Goal: Information Seeking & Learning: Find contact information

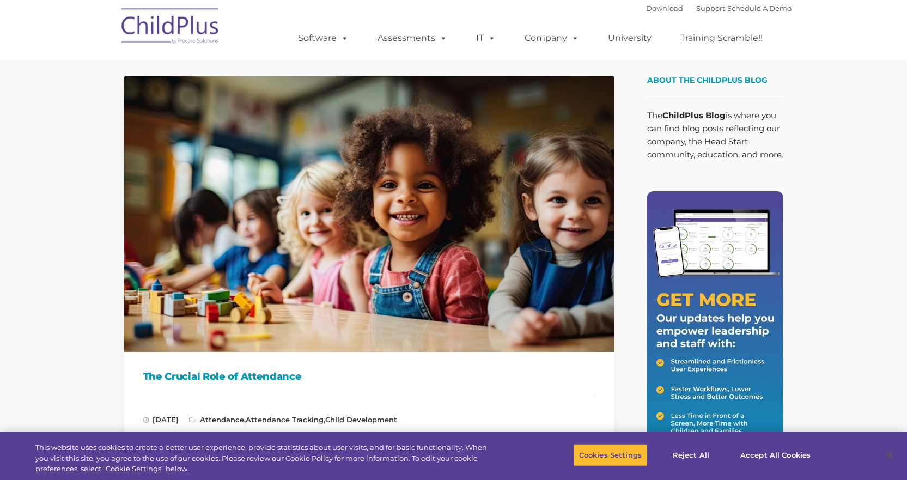
click at [207, 30] on img at bounding box center [170, 28] width 109 height 54
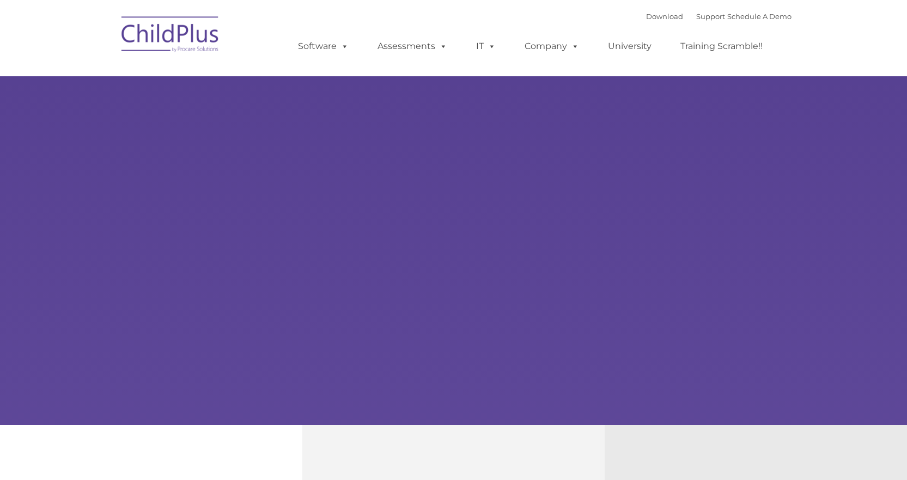
type input ""
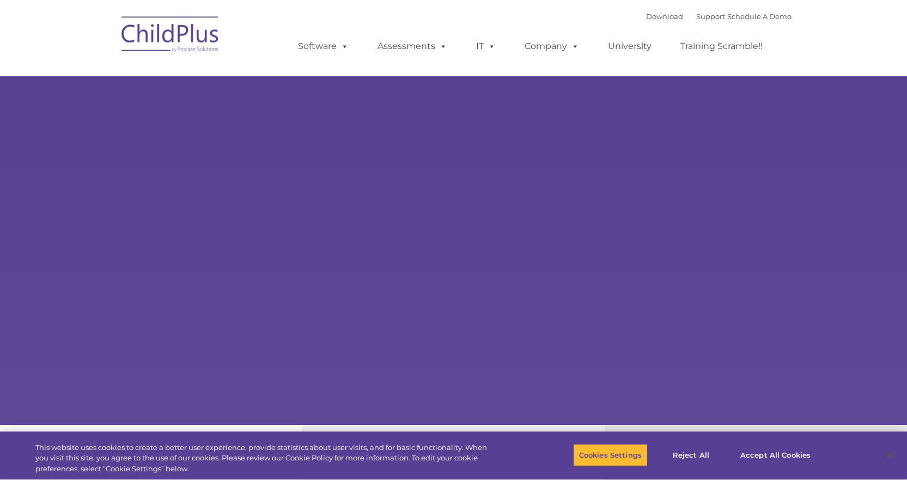
select select "MEDIUM"
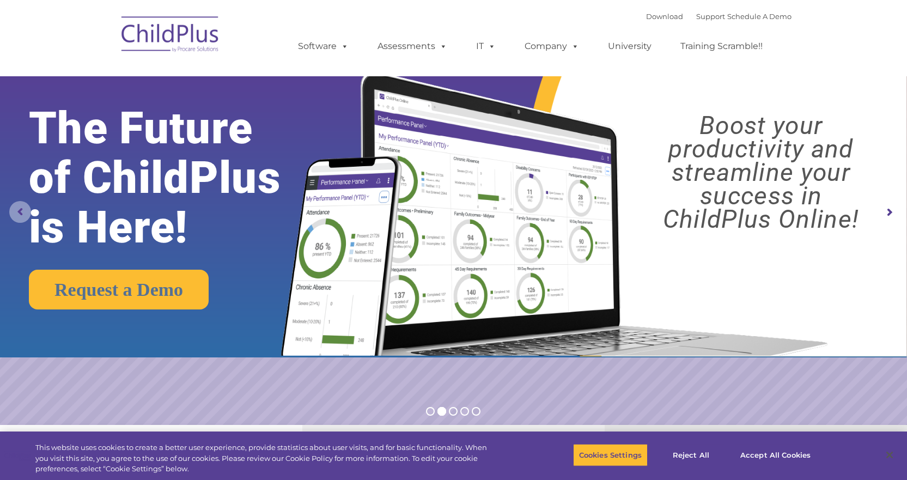
click at [10, 210] on rs-arrow at bounding box center [20, 212] width 22 height 22
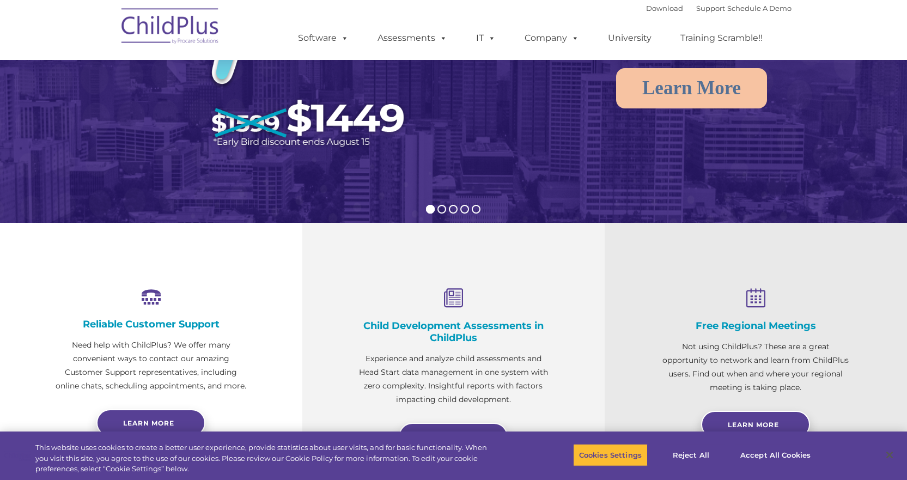
scroll to position [16, 0]
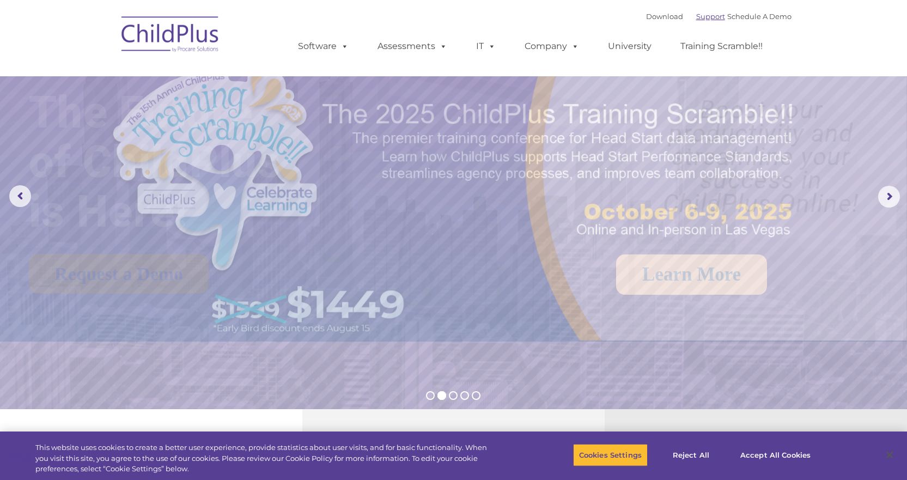
click at [696, 19] on link "Support" at bounding box center [710, 16] width 29 height 9
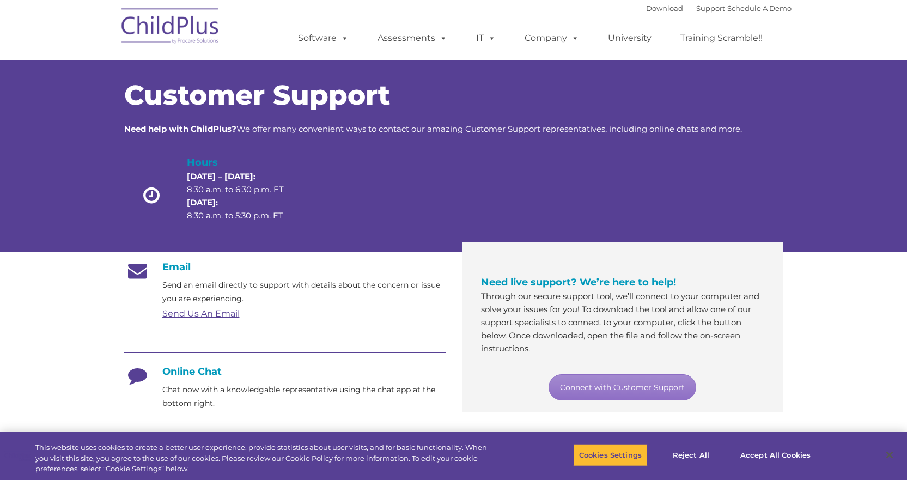
click at [604, 401] on div "Need live support? We’re here to help! Through our secure support tool, we’ll c…" at bounding box center [622, 331] width 299 height 162
click at [604, 388] on link "Connect with Customer Support" at bounding box center [622, 387] width 148 height 26
